Goal: Task Accomplishment & Management: Complete application form

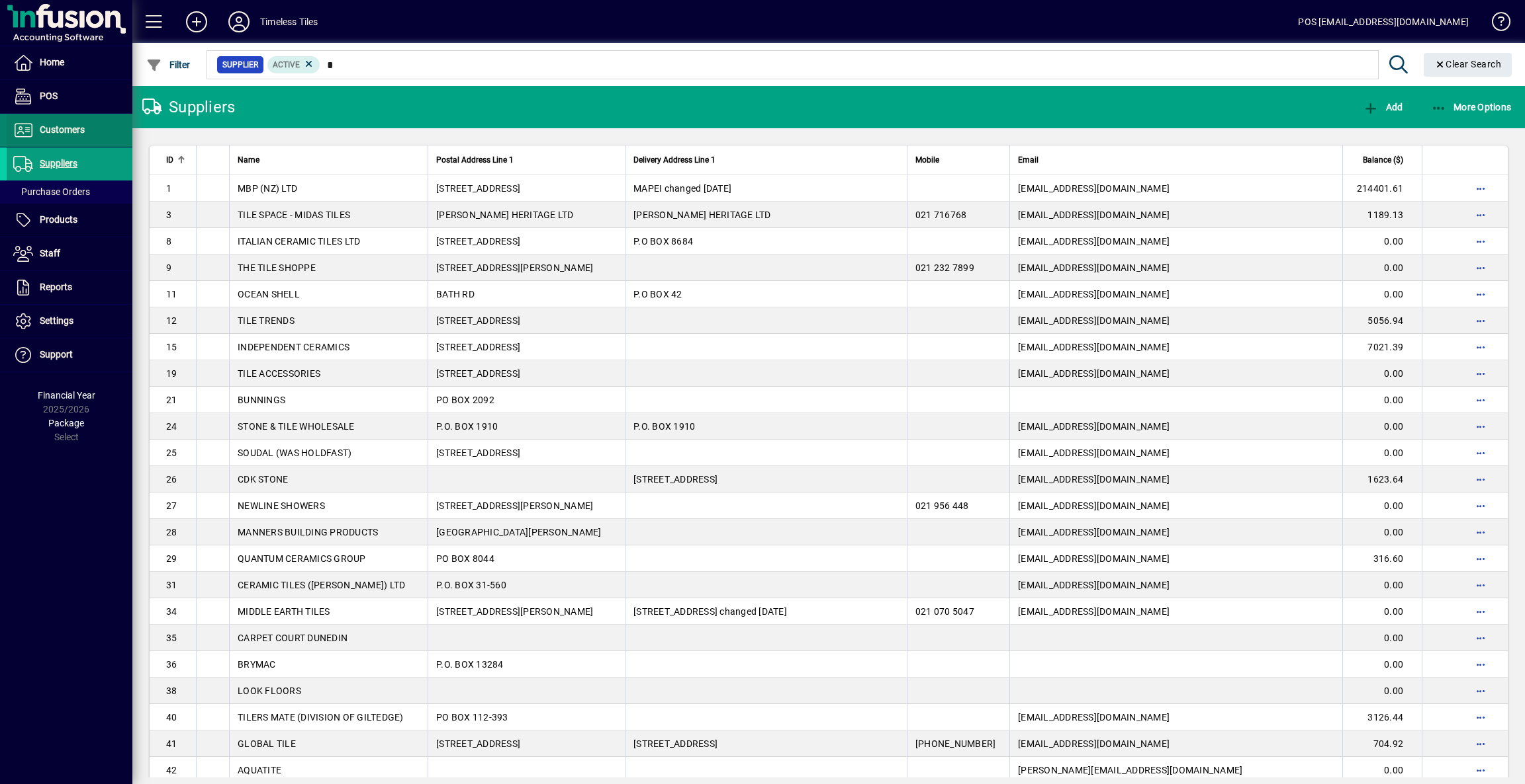
click at [60, 122] on span "Customers" at bounding box center [46, 130] width 78 height 16
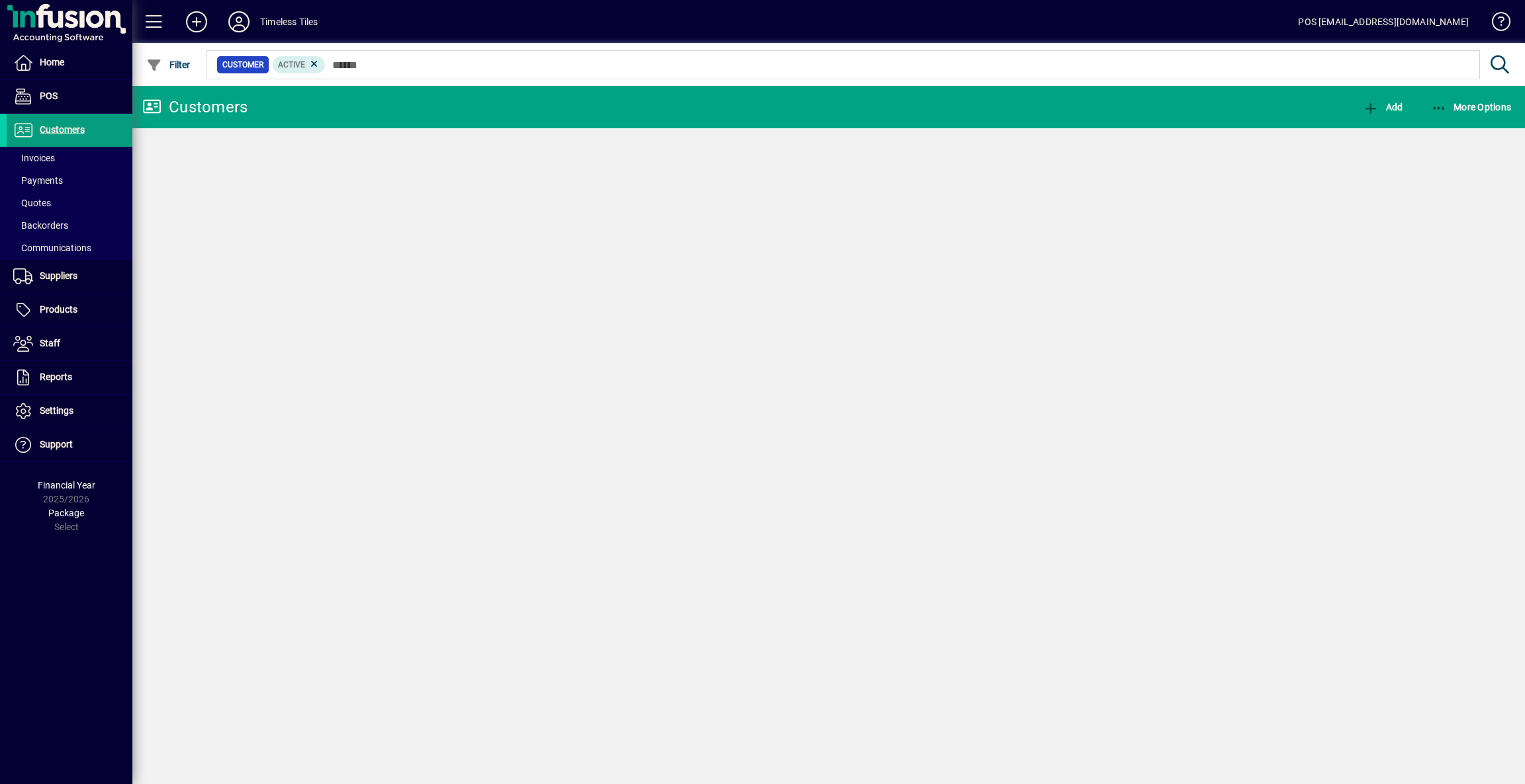
click at [70, 153] on span at bounding box center [69, 158] width 126 height 32
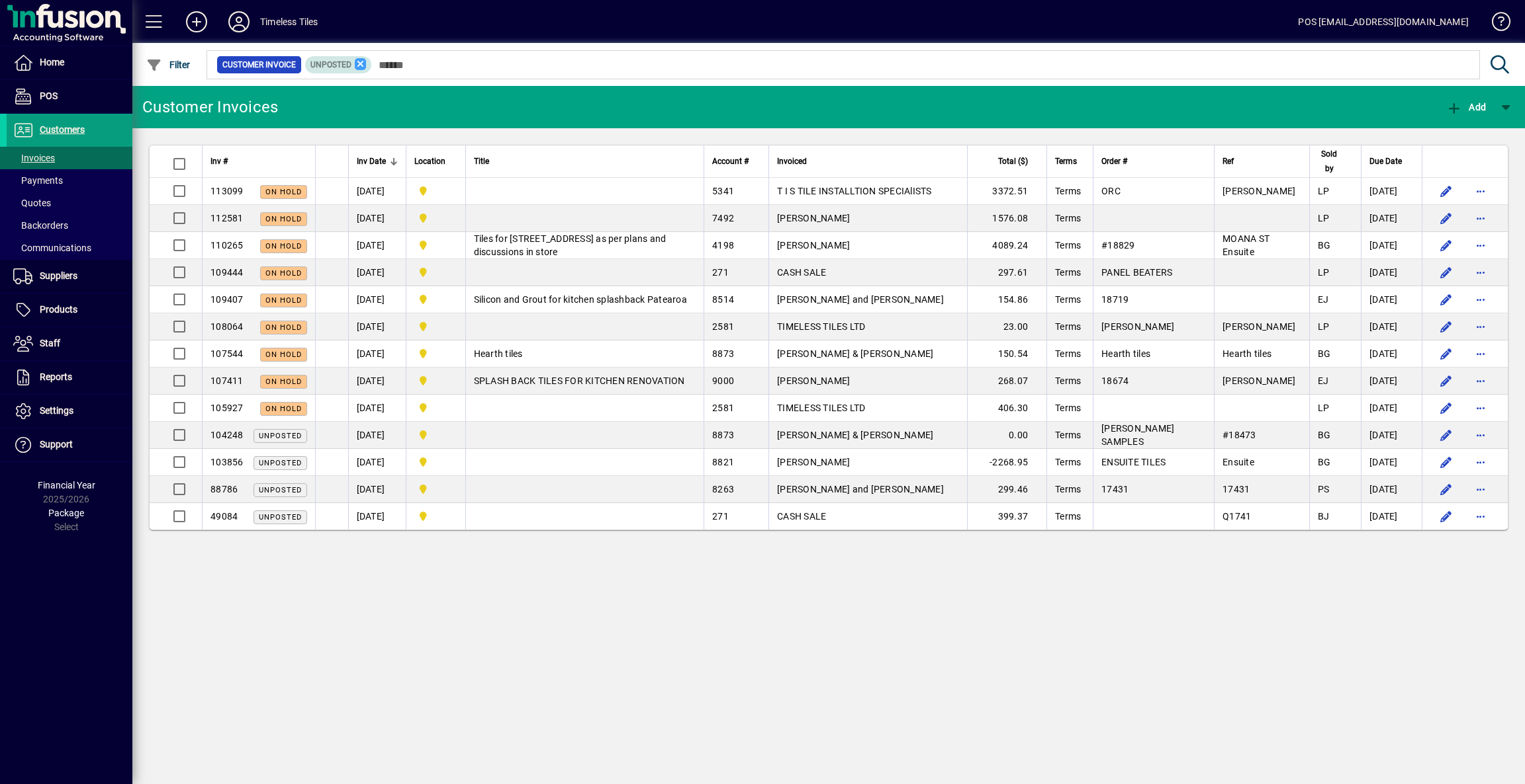
click at [361, 62] on icon at bounding box center [361, 64] width 12 height 12
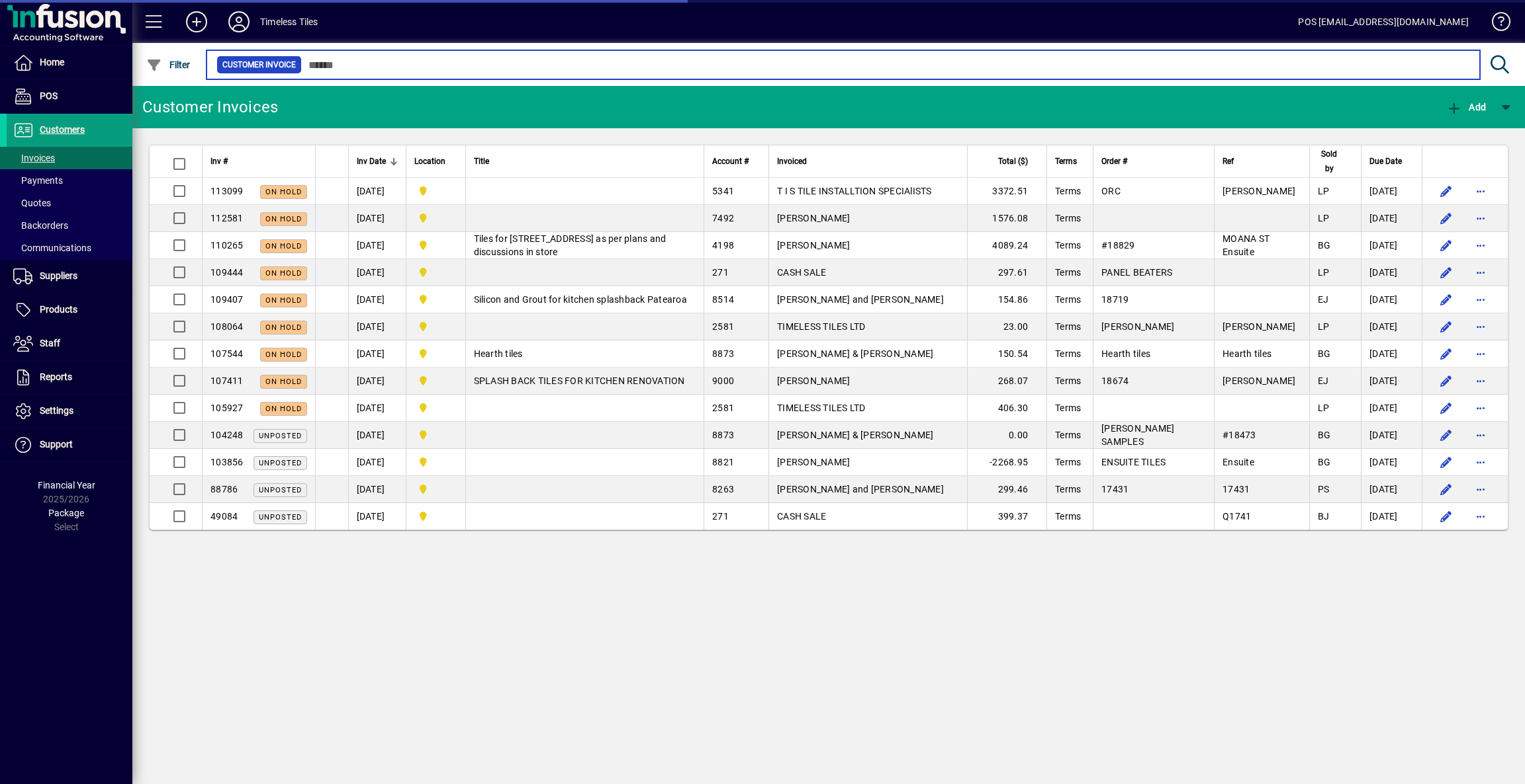
click at [377, 65] on input "text" at bounding box center [885, 65] width 1168 height 18
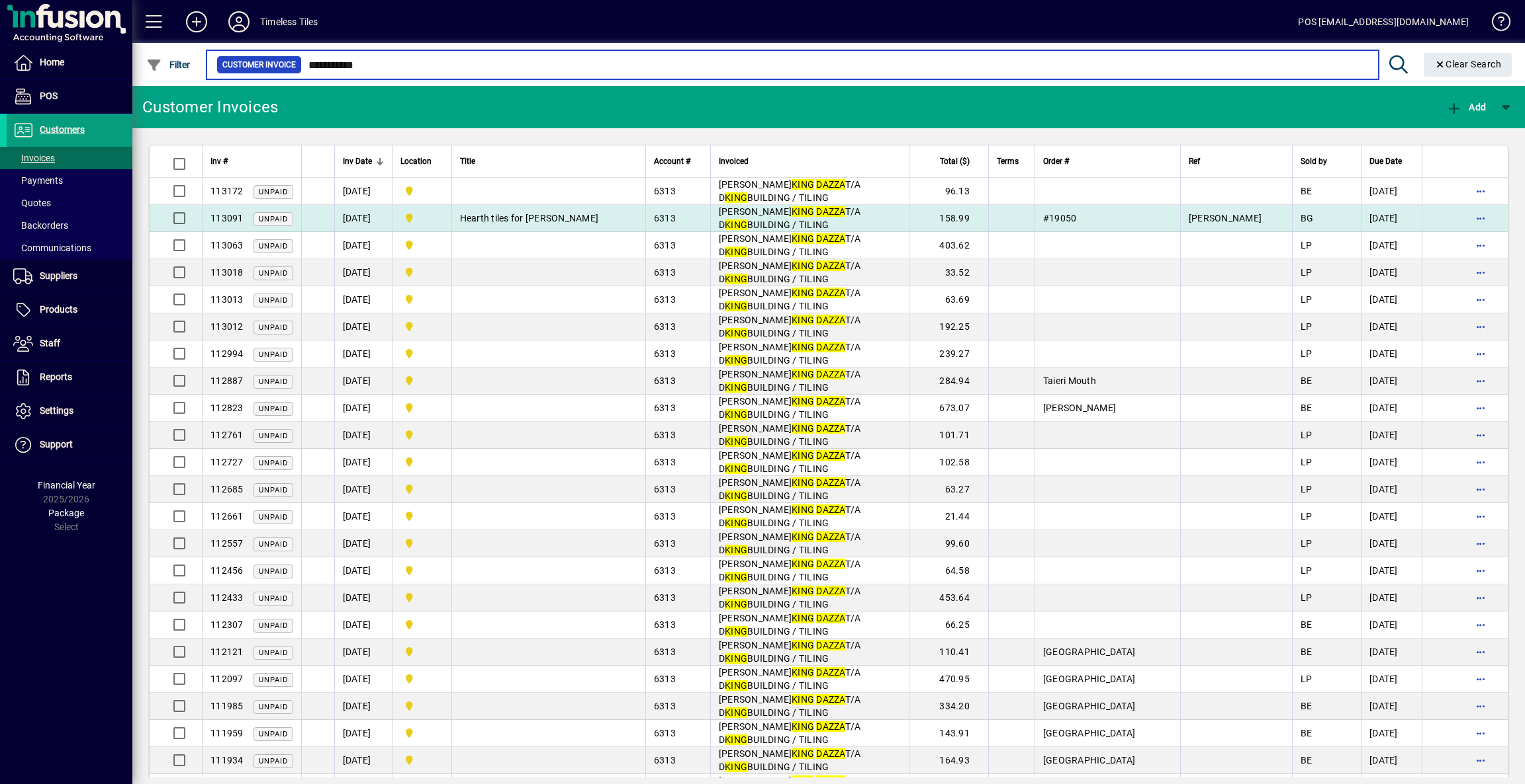
type input "**********"
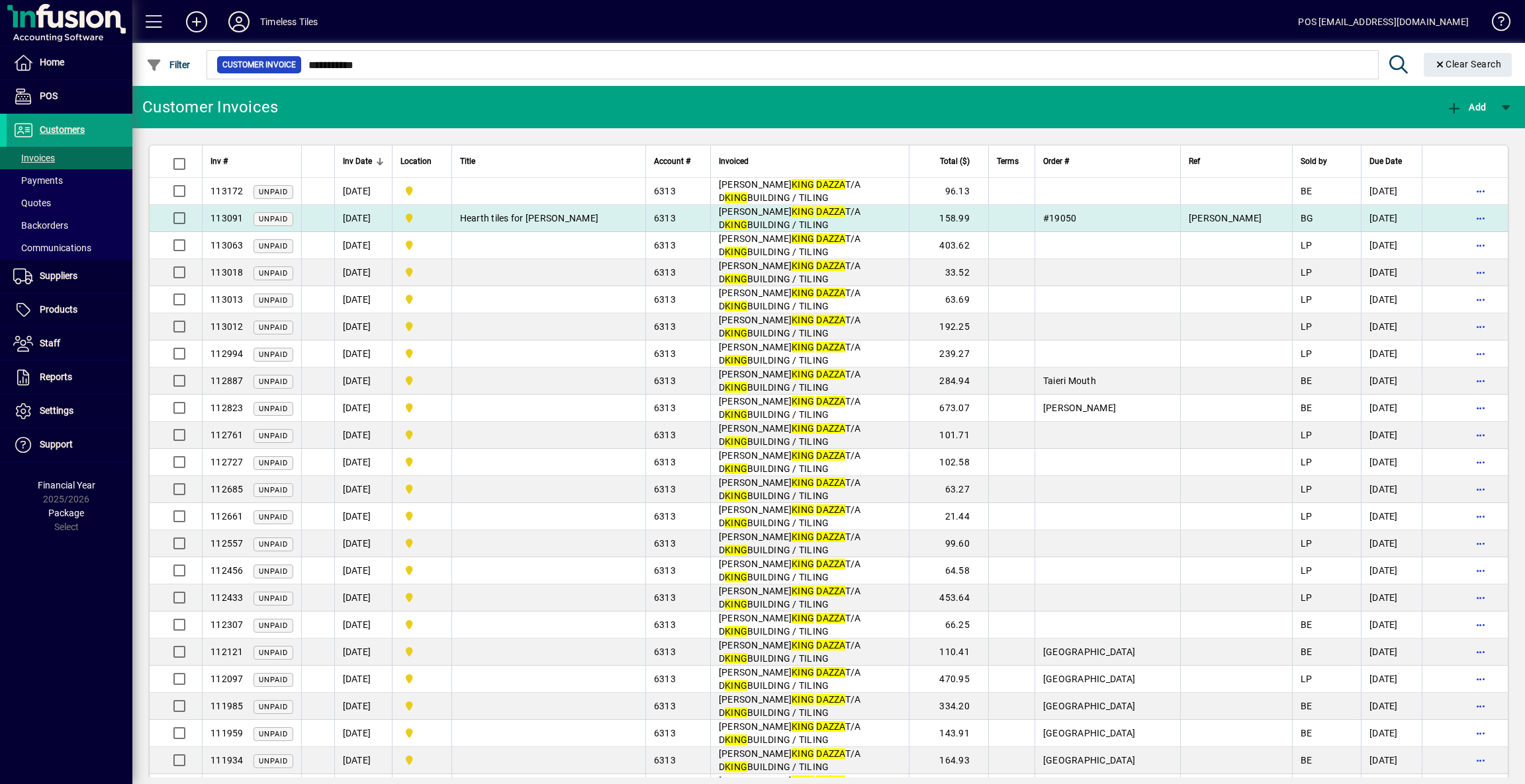
click at [565, 216] on span "Hearth tiles for [PERSON_NAME]" at bounding box center [529, 217] width 139 height 10
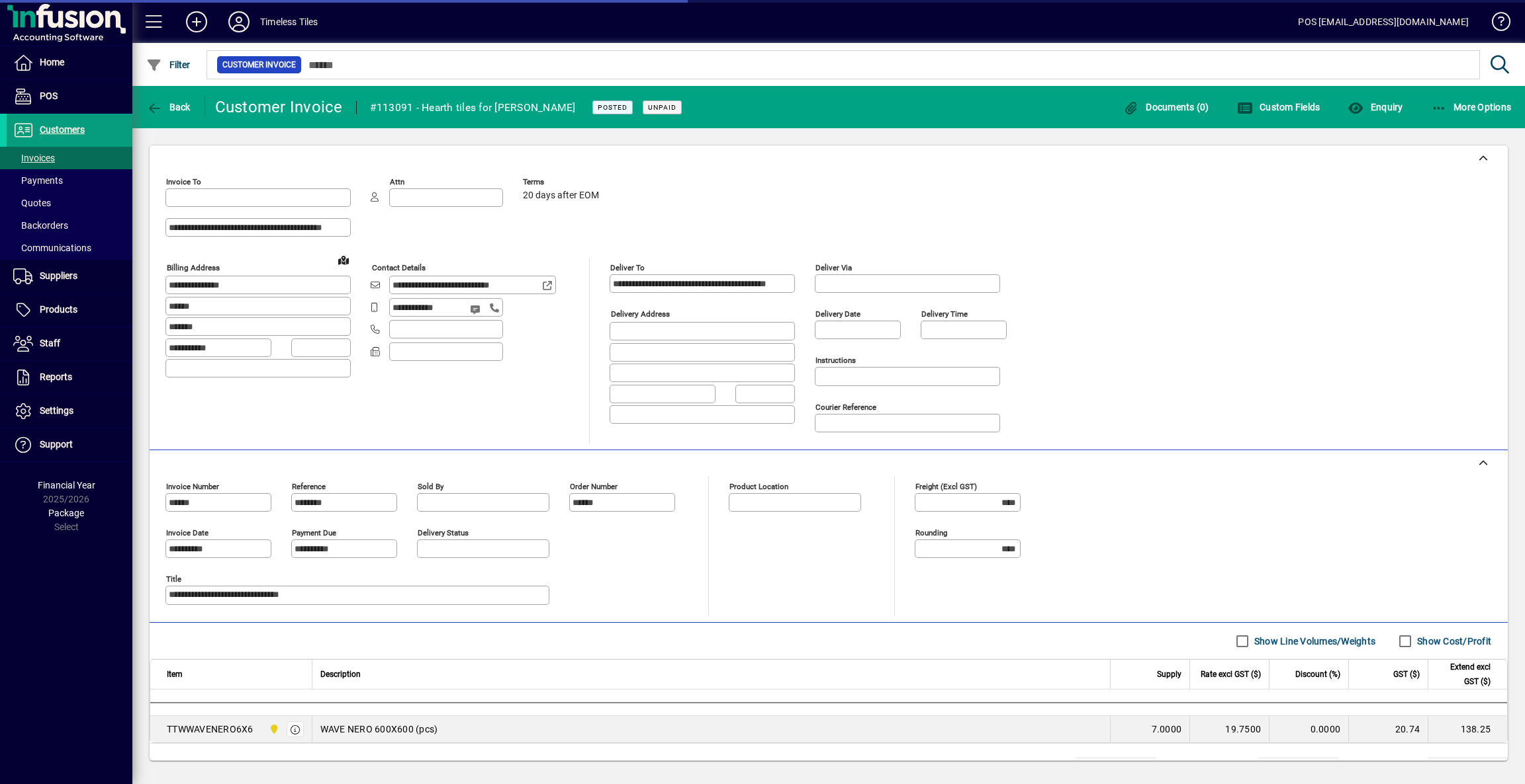
type input "*******"
type input "**********"
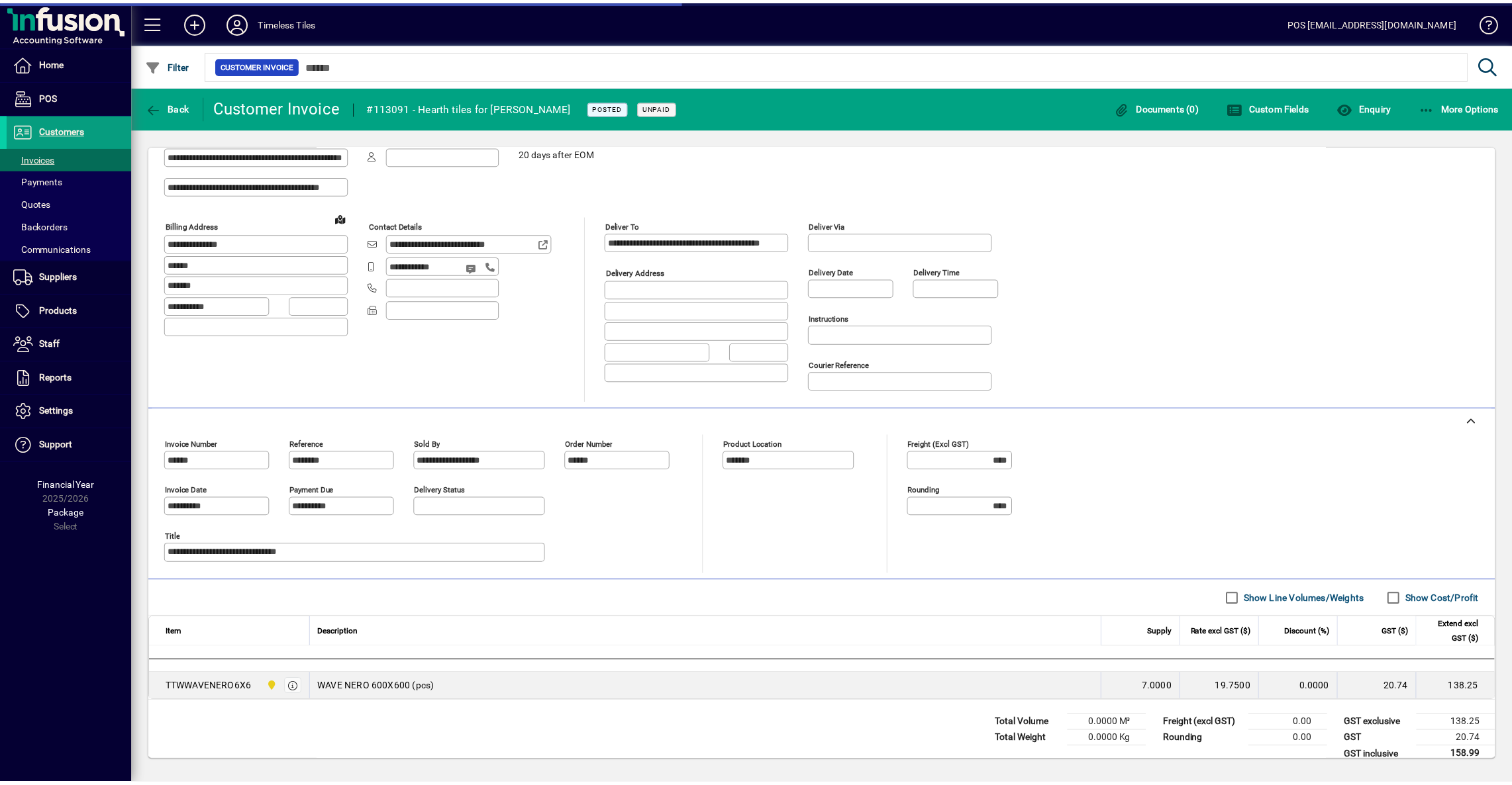
scroll to position [65, 0]
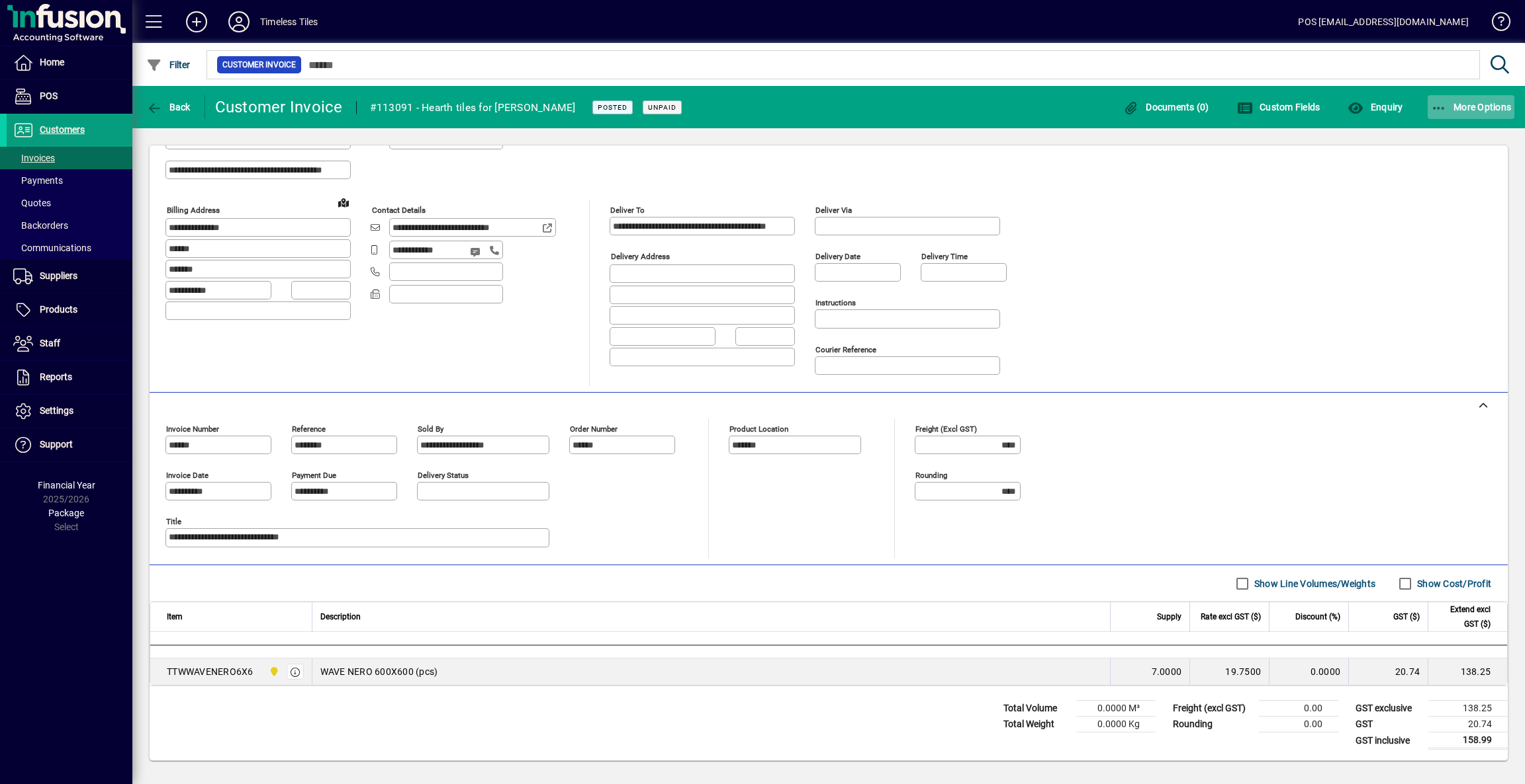
click at [1467, 99] on span "button" at bounding box center [1471, 107] width 87 height 32
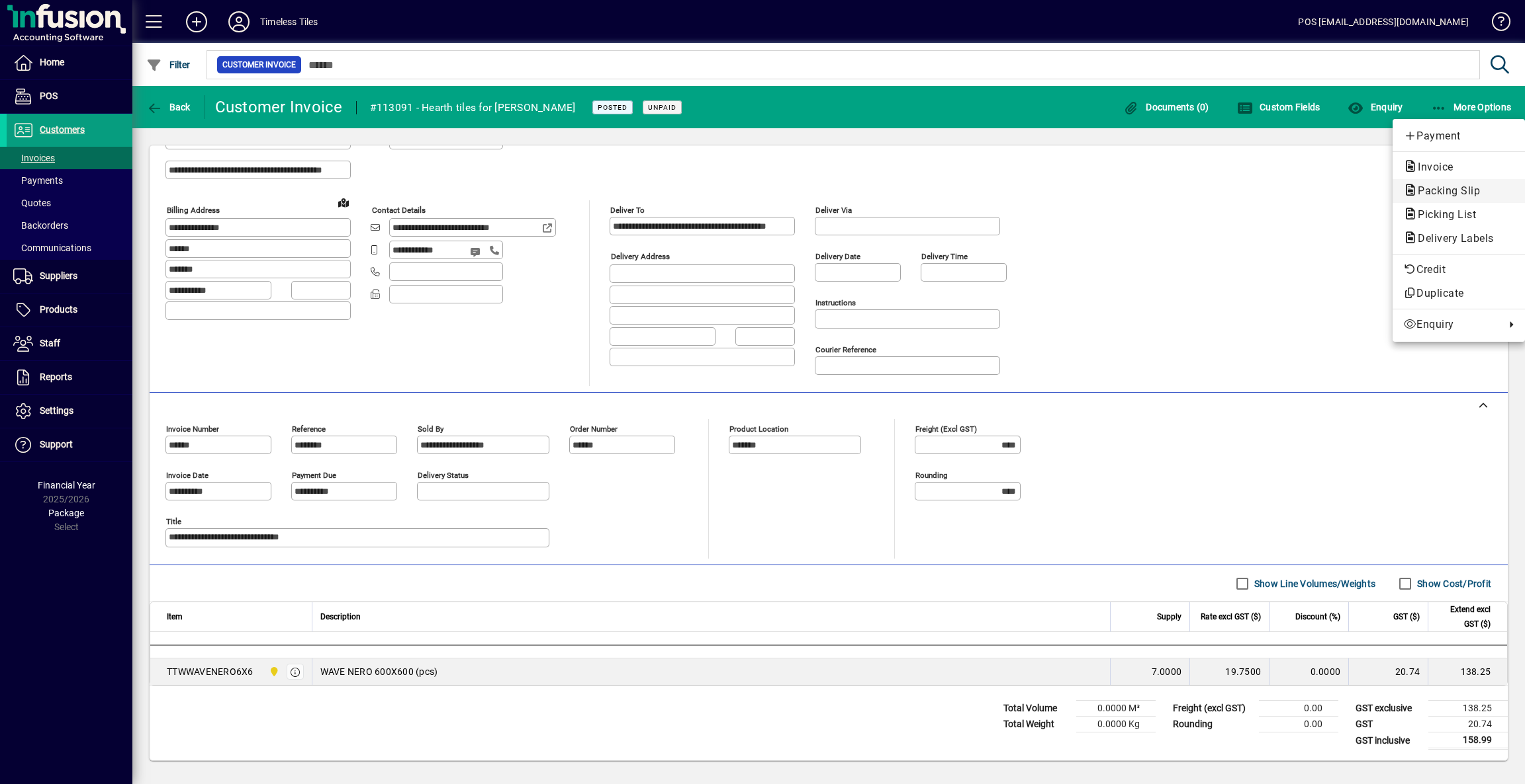
click at [1448, 190] on span "Packing Slip" at bounding box center [1444, 191] width 83 height 13
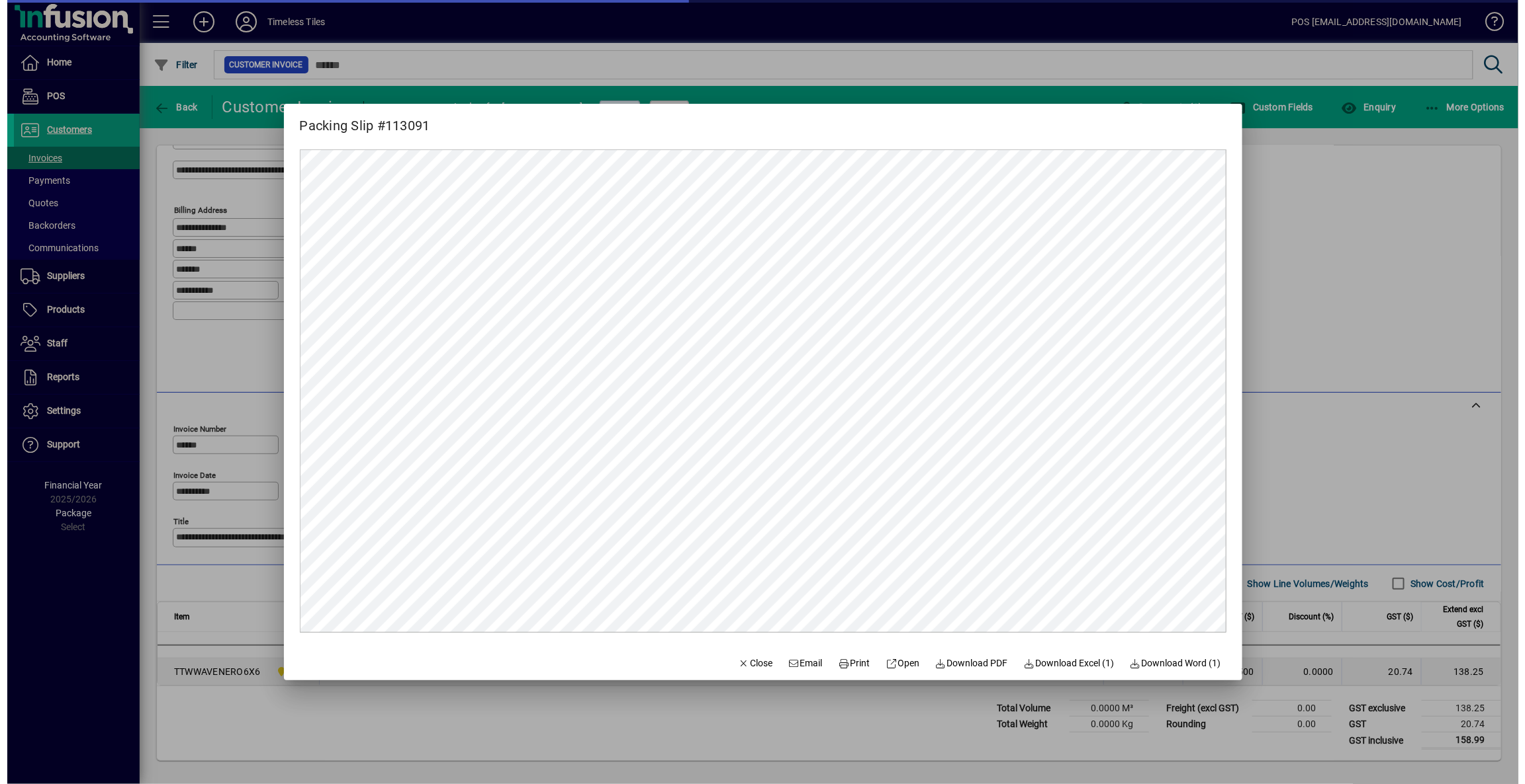
scroll to position [0, 0]
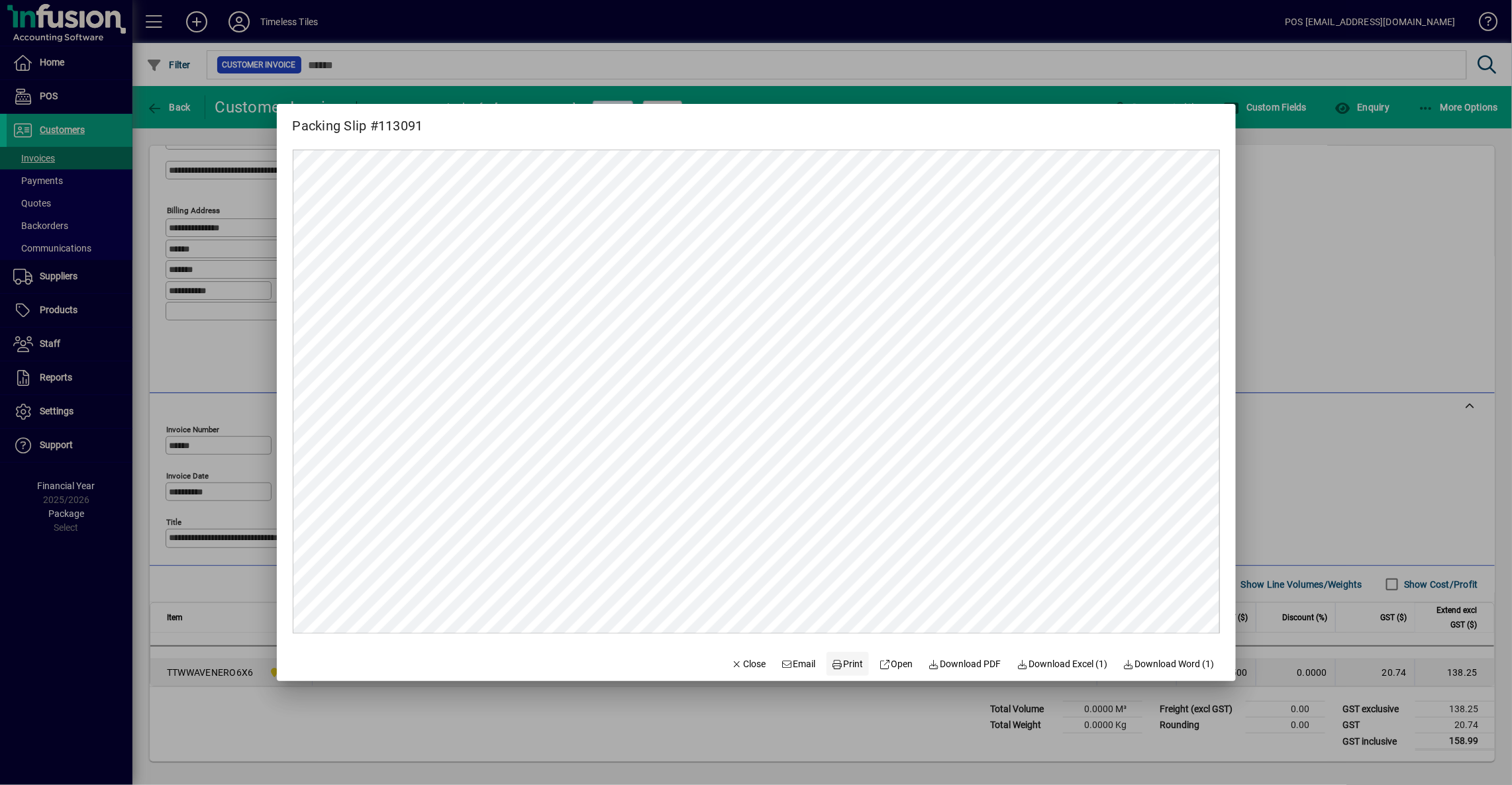
click at [847, 656] on span at bounding box center [848, 664] width 42 height 32
click at [732, 662] on icon "button" at bounding box center [737, 665] width 12 height 10
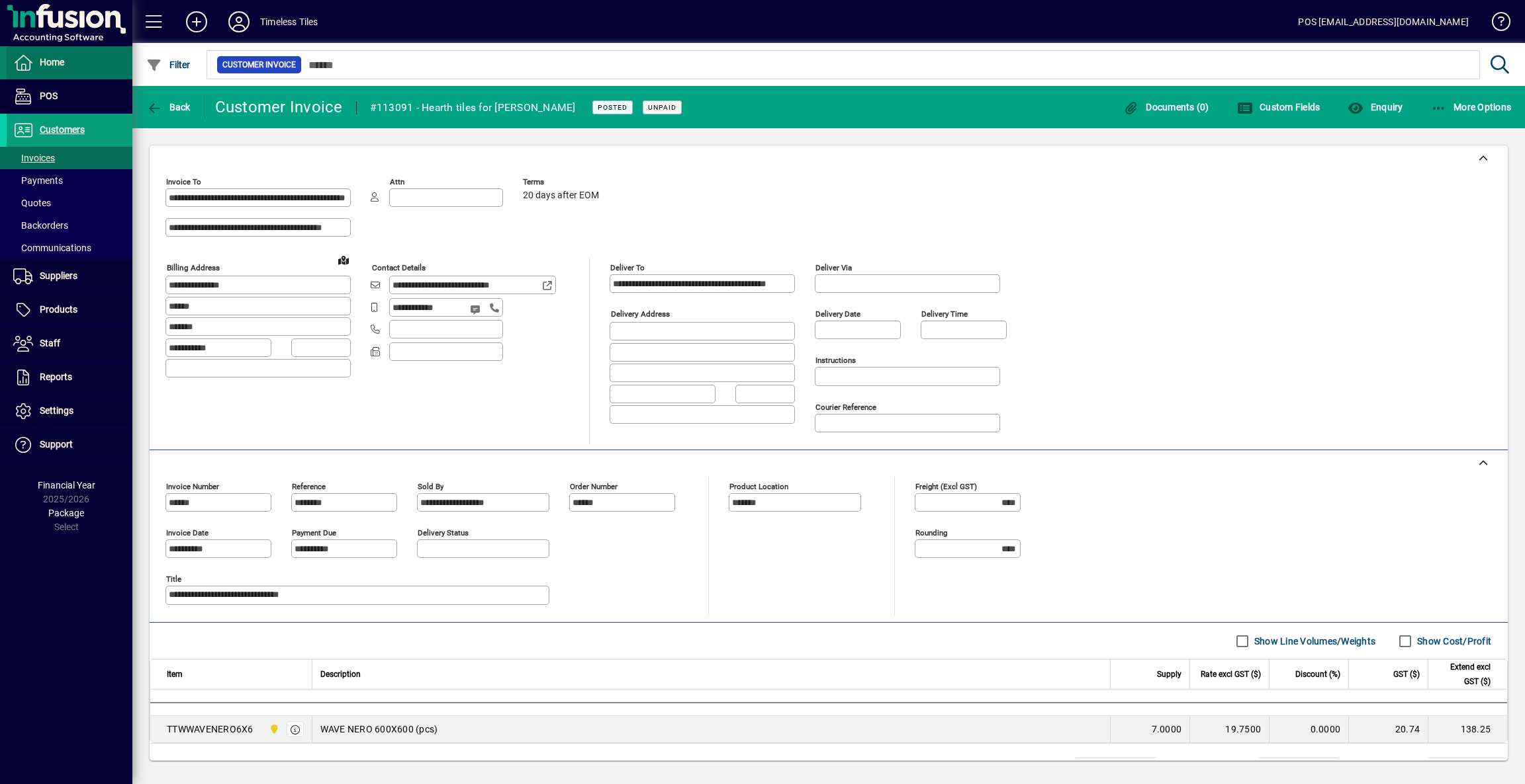
click at [49, 57] on span "Home" at bounding box center [52, 62] width 25 height 10
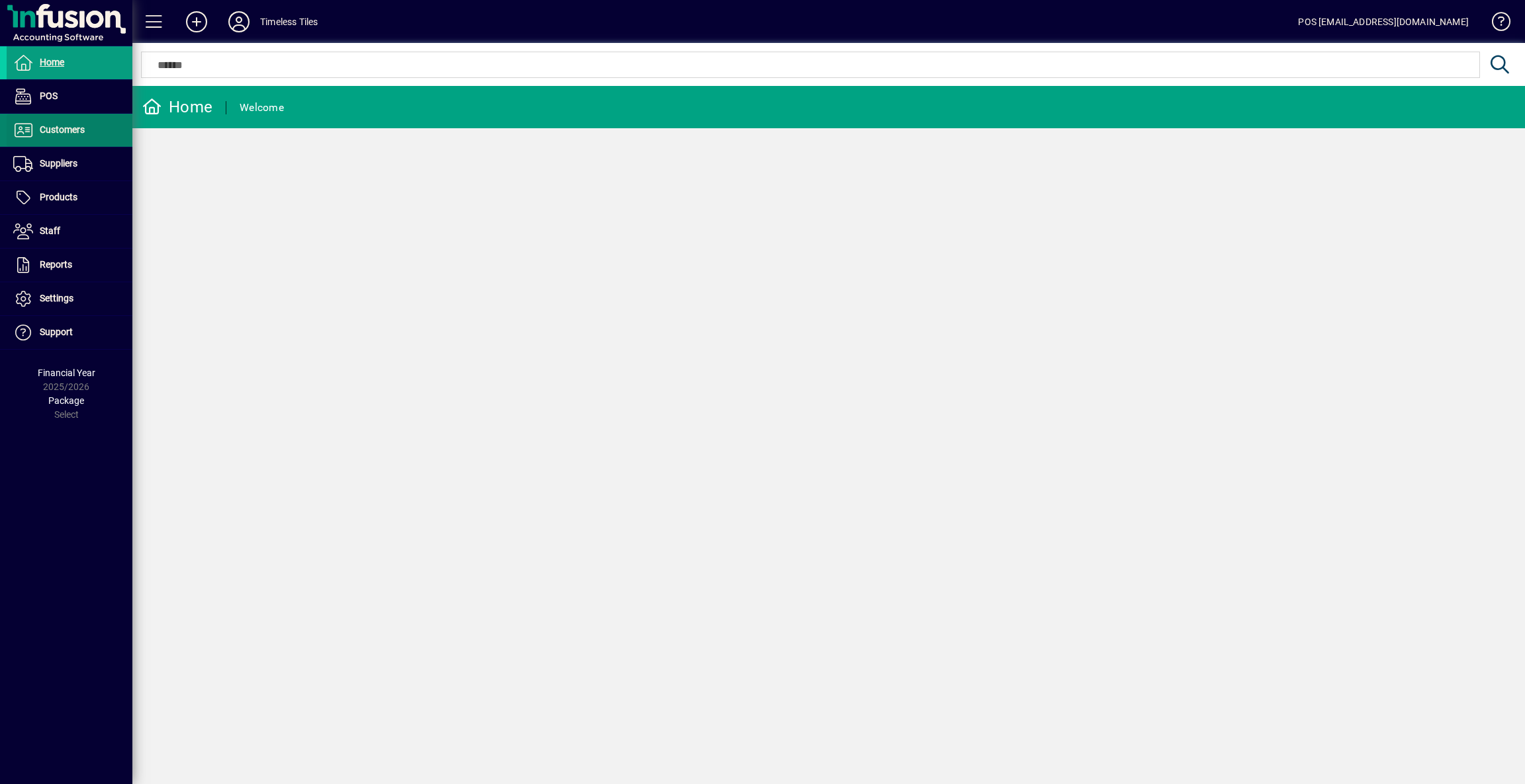
click at [73, 127] on span "Customers" at bounding box center [62, 129] width 45 height 10
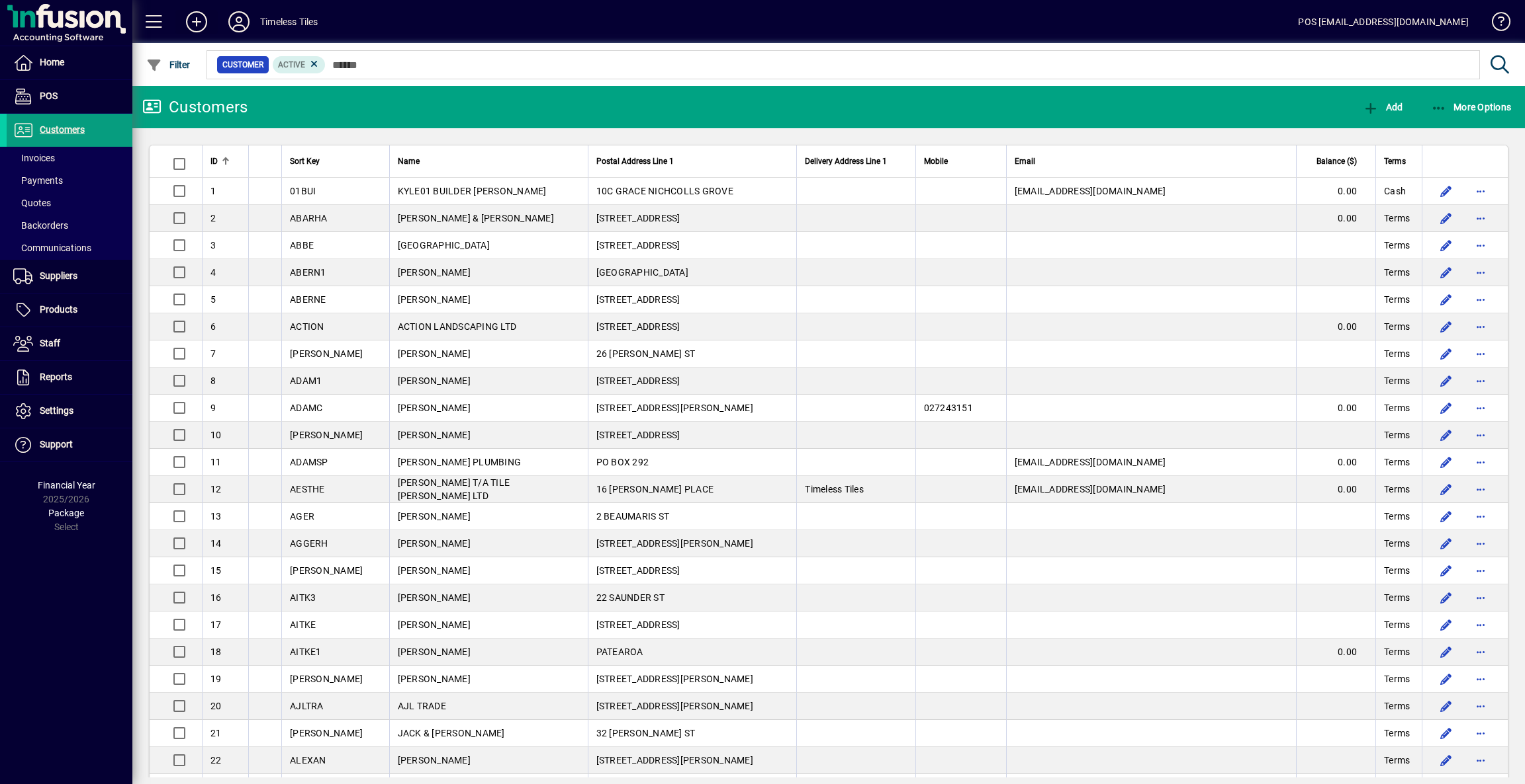
click at [194, 18] on icon at bounding box center [196, 22] width 26 height 21
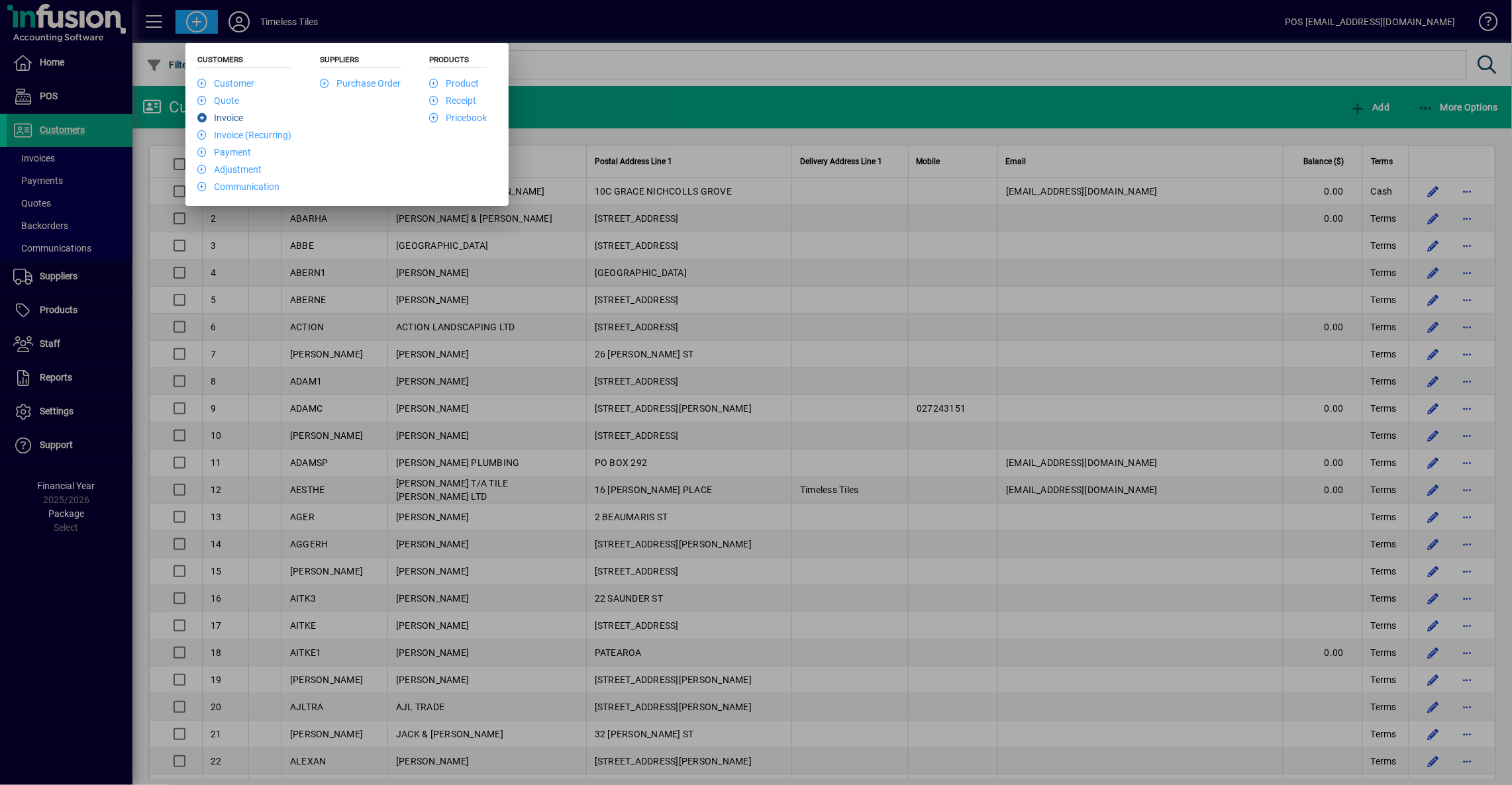
click at [217, 119] on link "Invoice" at bounding box center [220, 118] width 46 height 10
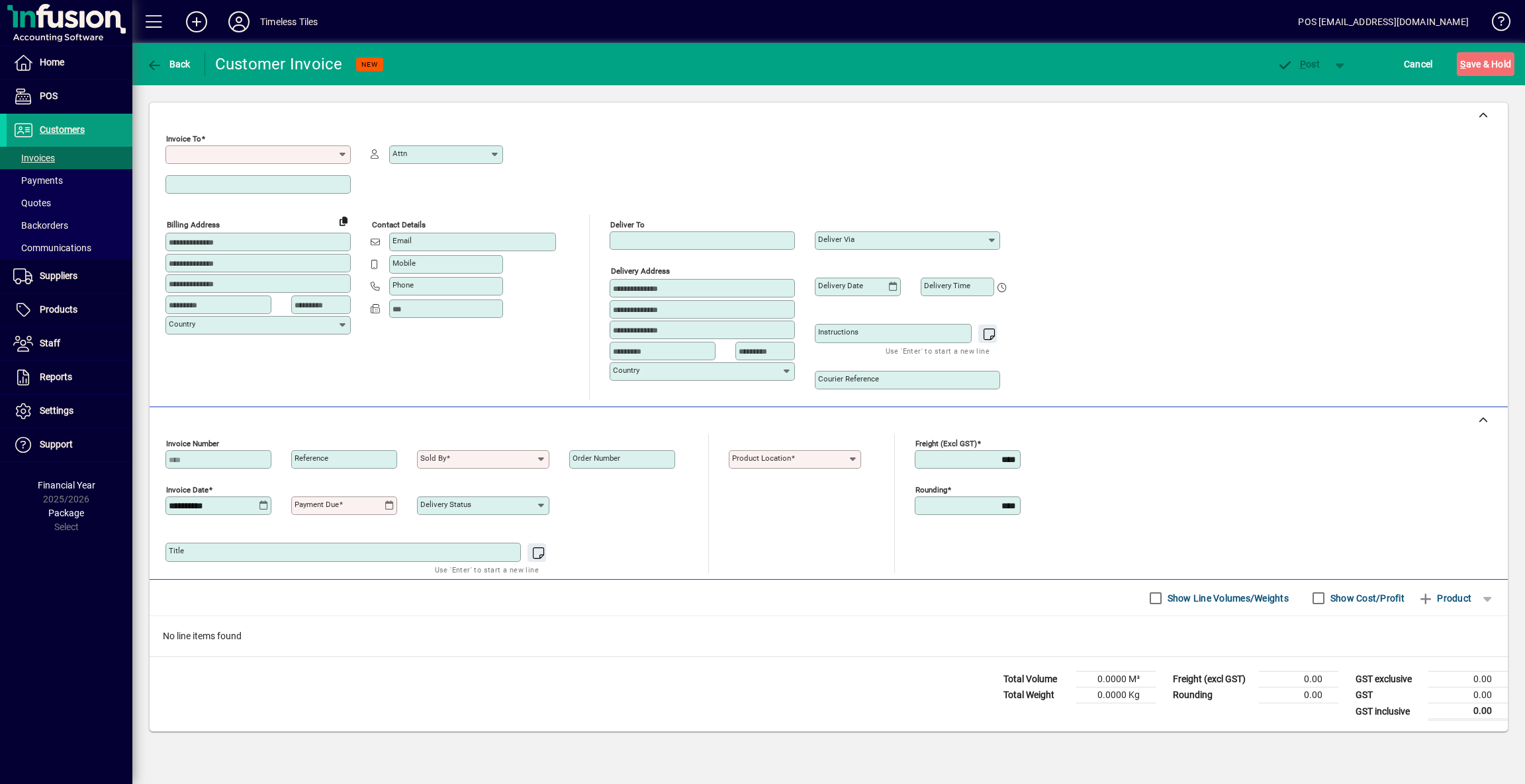
click at [270, 157] on input "Invoice To" at bounding box center [253, 154] width 169 height 10
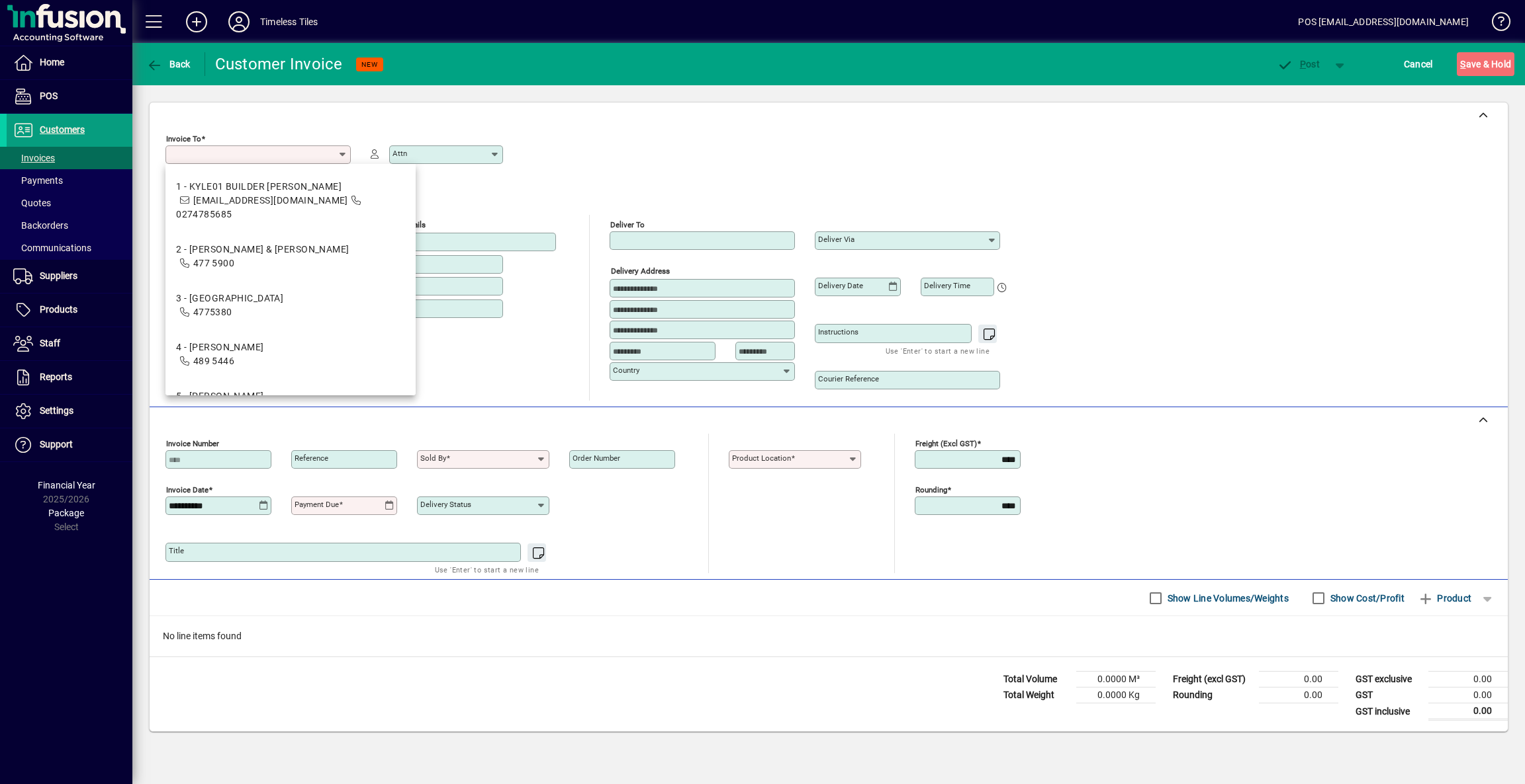
click at [290, 155] on input "Invoice To" at bounding box center [253, 154] width 169 height 10
